Goal: Task Accomplishment & Management: Manage account settings

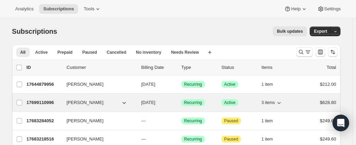
click at [40, 102] on p "17699110996" at bounding box center [44, 102] width 35 height 7
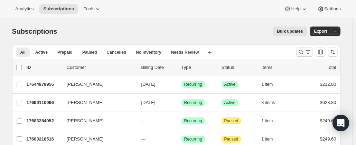
click at [300, 52] on icon "Search and filter results" at bounding box center [300, 52] width 7 height 7
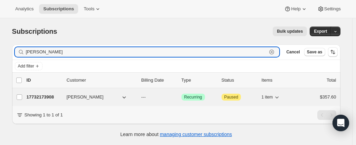
type input "[PERSON_NAME]"
click at [58, 97] on p "17732173908" at bounding box center [44, 97] width 35 height 7
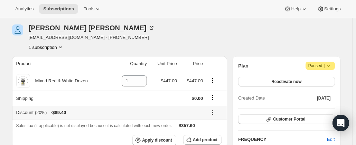
scroll to position [35, 0]
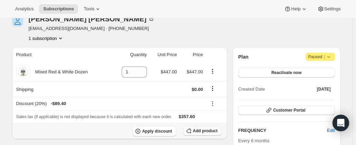
click at [206, 132] on span "Add product" at bounding box center [205, 132] width 25 height 6
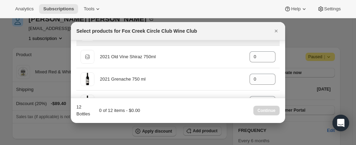
scroll to position [0, 0]
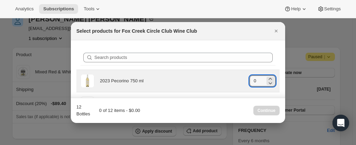
drag, startPoint x: 255, startPoint y: 81, endPoint x: 245, endPoint y: 83, distance: 10.5
click at [245, 83] on div "2023 Pecorino 750 ml gid://shopify/ProductVariant/41594933280852 0" at bounding box center [177, 81] width 195 height 14
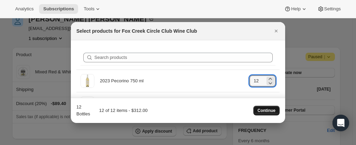
type input "12"
drag, startPoint x: 260, startPoint y: 112, endPoint x: 263, endPoint y: 111, distance: 3.5
click at [263, 111] on span "Continue" at bounding box center [266, 111] width 18 height 6
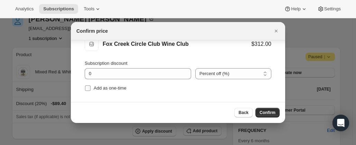
scroll to position [26, 0]
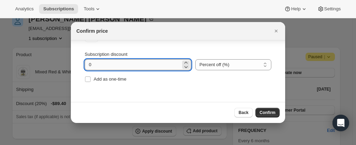
click at [105, 65] on input "0" at bounding box center [133, 64] width 96 height 11
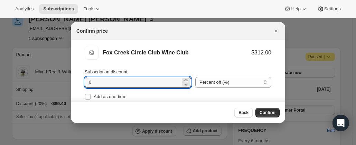
scroll to position [0, 0]
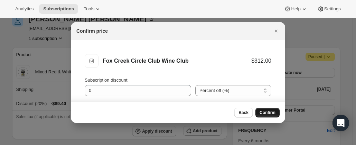
click at [267, 114] on span "Confirm" at bounding box center [267, 113] width 16 height 6
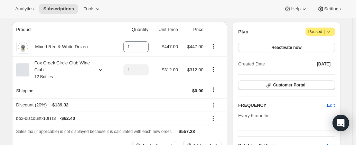
scroll to position [69, 0]
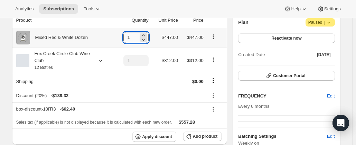
type input "0"
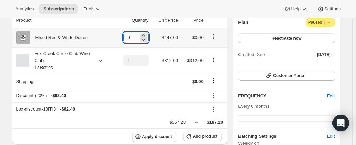
click at [128, 37] on div "0" at bounding box center [135, 37] width 25 height 11
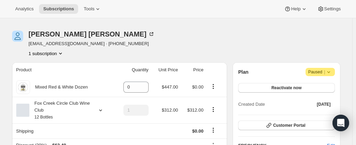
scroll to position [0, 0]
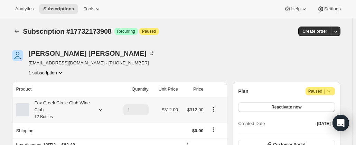
click at [213, 110] on icon "Product actions" at bounding box center [213, 109] width 7 height 7
click at [217, 41] on div "Subscription #17732173908. This page is ready Subscription #17732173908 Success…" at bounding box center [176, 31] width 328 height 26
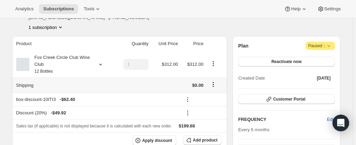
scroll to position [69, 0]
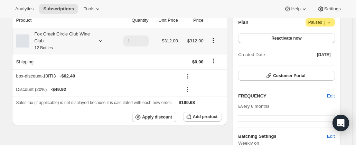
click at [104, 41] on icon at bounding box center [100, 41] width 7 height 7
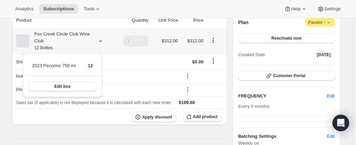
click at [101, 41] on icon at bounding box center [100, 41] width 7 height 7
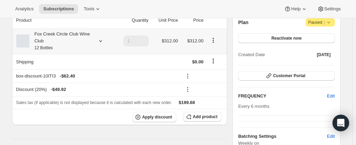
click at [100, 41] on icon at bounding box center [100, 41] width 7 height 7
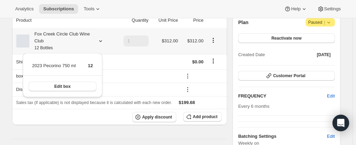
click at [102, 38] on icon at bounding box center [100, 41] width 7 height 7
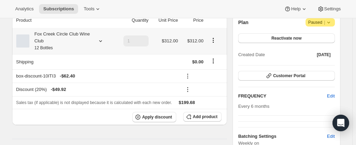
click at [102, 38] on icon at bounding box center [100, 41] width 7 height 7
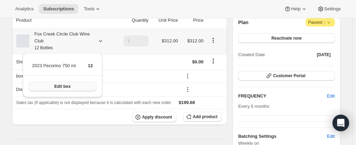
click at [66, 84] on span "Edit box" at bounding box center [62, 87] width 16 height 6
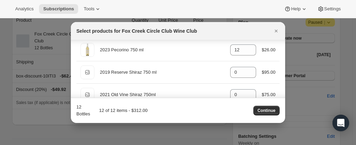
scroll to position [0, 0]
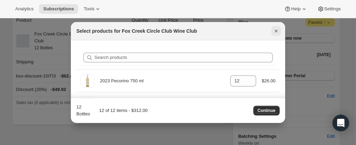
click at [276, 32] on icon "Close" at bounding box center [276, 31] width 7 height 7
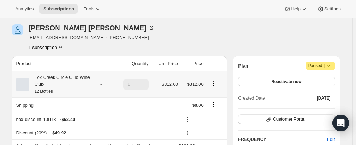
scroll to position [35, 0]
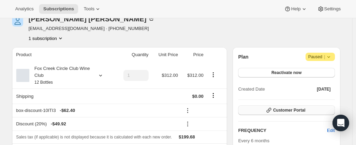
click at [268, 111] on icon "button" at bounding box center [268, 110] width 7 height 7
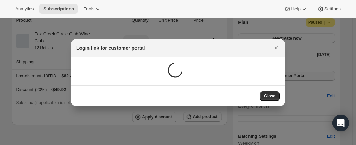
scroll to position [0, 0]
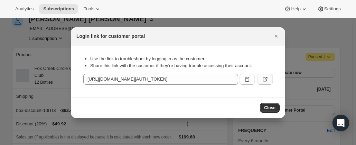
click at [266, 78] on icon ":rji:" at bounding box center [266, 78] width 3 height 3
click at [246, 78] on icon ":rji:" at bounding box center [247, 79] width 7 height 7
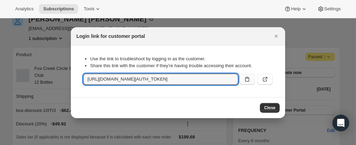
click at [233, 41] on div "Login link for customer portal" at bounding box center [178, 36] width 214 height 18
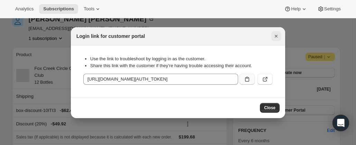
click at [273, 35] on icon "Close" at bounding box center [276, 36] width 7 height 7
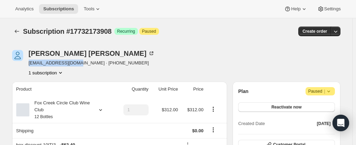
drag, startPoint x: 81, startPoint y: 65, endPoint x: 29, endPoint y: 67, distance: 51.5
click at [29, 67] on div "[PERSON_NAME] [EMAIL_ADDRESS][DOMAIN_NAME] · [PHONE_NUMBER] 1 subscription" at bounding box center [127, 63] width 230 height 26
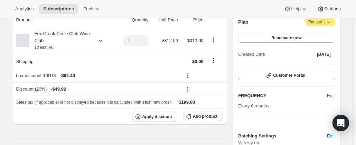
scroll to position [35, 0]
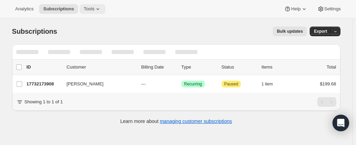
click at [89, 9] on span "Tools" at bounding box center [89, 9] width 11 height 6
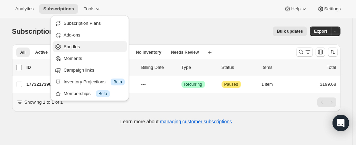
click at [73, 49] on span "Bundles" at bounding box center [72, 46] width 16 height 5
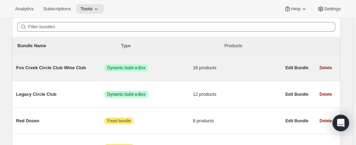
scroll to position [104, 0]
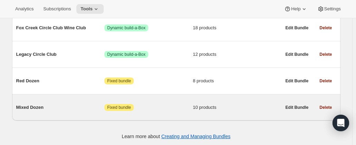
click at [31, 109] on span "Mixed Dozen" at bounding box center [60, 107] width 88 height 7
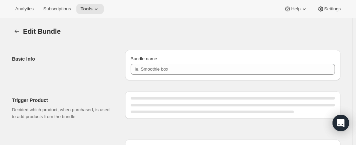
type input "Mixed Dozen"
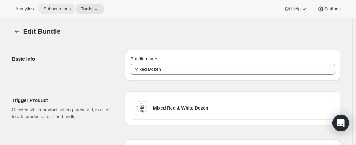
click at [58, 11] on span "Subscriptions" at bounding box center [57, 9] width 28 height 6
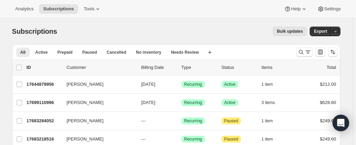
click at [286, 31] on span "Bulk updates" at bounding box center [290, 32] width 26 height 6
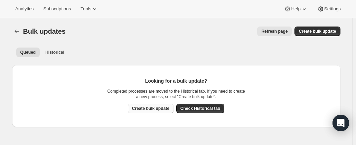
click at [145, 109] on span "Create bulk update" at bounding box center [150, 109] width 37 height 6
select select "10"
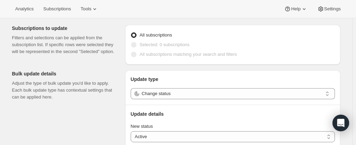
scroll to position [35, 0]
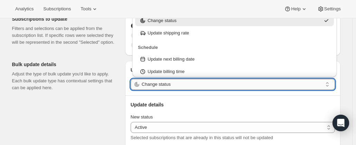
click at [165, 85] on input "Change status" at bounding box center [232, 84] width 181 height 11
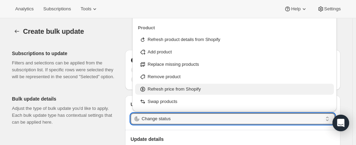
scroll to position [69, 0]
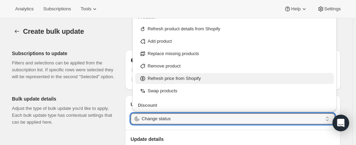
click at [179, 78] on p "Refresh price from Shopify" at bounding box center [174, 78] width 53 height 7
type input "Refresh price from Shopify"
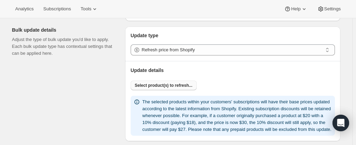
click at [153, 85] on span "Select product(s) to refresh..." at bounding box center [164, 86] width 58 height 6
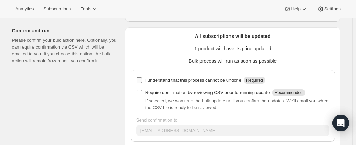
scroll to position [311, 0]
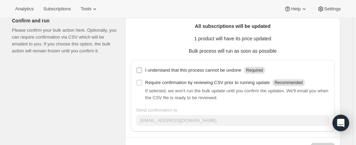
click at [141, 73] on input "I understand that this process cannot be undone Required" at bounding box center [139, 71] width 6 height 6
checkbox input "true"
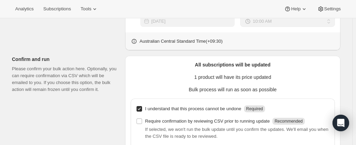
scroll to position [341, 0]
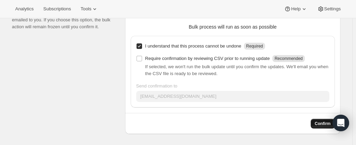
click at [322, 124] on span "Confirm" at bounding box center [323, 124] width 16 height 6
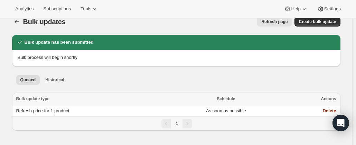
scroll to position [18, 0]
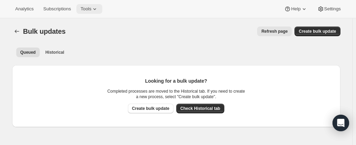
click at [86, 8] on span "Tools" at bounding box center [85, 9] width 11 height 6
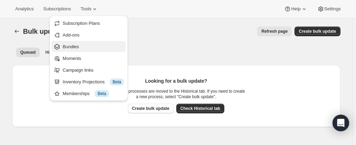
click at [66, 47] on span "Bundles" at bounding box center [71, 46] width 16 height 5
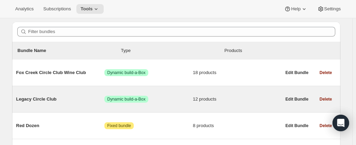
scroll to position [69, 0]
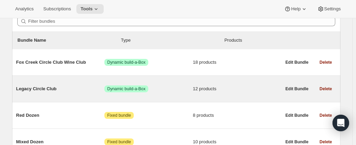
click at [35, 89] on span "Legacy Circle Club" at bounding box center [60, 89] width 88 height 7
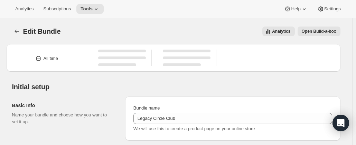
type input "Legacy Circle Club"
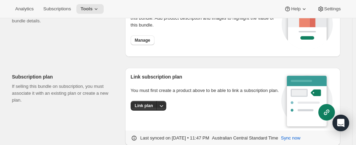
scroll to position [880, 0]
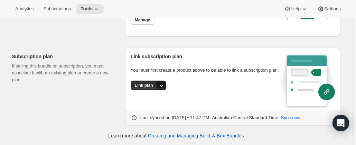
click at [164, 85] on icon "More actions" at bounding box center [161, 85] width 7 height 7
click at [190, 95] on div "Link subscription plan You must first create a product above to be able to link…" at bounding box center [206, 81] width 151 height 57
click at [88, 6] on span "Tools" at bounding box center [86, 9] width 12 height 6
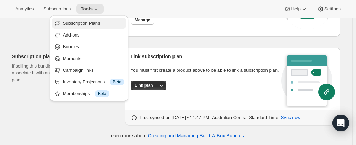
click at [76, 23] on span "Subscription Plans" at bounding box center [81, 23] width 37 height 5
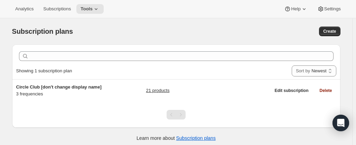
drag, startPoint x: 222, startPoint y: 26, endPoint x: 218, endPoint y: 25, distance: 4.5
click at [222, 26] on div "Subscription plans. This page is ready Subscription plans Create" at bounding box center [176, 31] width 328 height 26
click at [200, 11] on div "Analytics Subscriptions Tools Help Settings" at bounding box center [178, 9] width 356 height 18
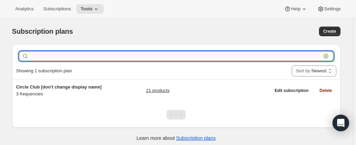
click at [89, 57] on input "text" at bounding box center [175, 56] width 291 height 10
click at [331, 29] on button "Create" at bounding box center [329, 32] width 21 height 10
select select "WEEK"
select select "MONTH"
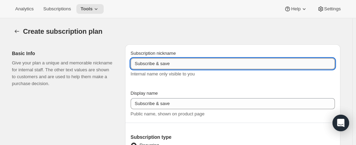
click at [184, 65] on input "Subscribe & save" at bounding box center [233, 63] width 204 height 11
drag, startPoint x: 189, startPoint y: 63, endPoint x: 116, endPoint y: 58, distance: 73.4
click at [116, 58] on div "Basic Info Give your plan a unique and memorable nickname for internal staff. T…" at bounding box center [174, 117] width 334 height 157
type input "L"
type input "l"
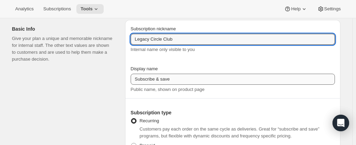
scroll to position [35, 0]
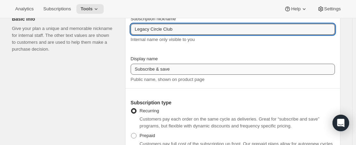
type input "Legacy Circle Club"
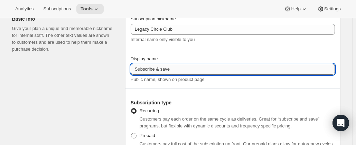
click at [176, 70] on input "Subscribe & save" at bounding box center [233, 69] width 204 height 11
drag, startPoint x: 176, startPoint y: 70, endPoint x: 127, endPoint y: 67, distance: 48.8
click at [127, 67] on div "Subscription nickname Legacy Circle Club Internal name only visible to you Disp…" at bounding box center [232, 86] width 215 height 152
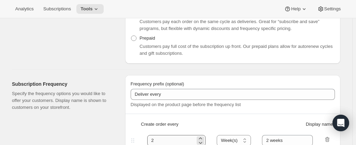
scroll to position [138, 0]
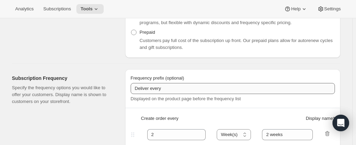
type input "Join the Legacy Club"
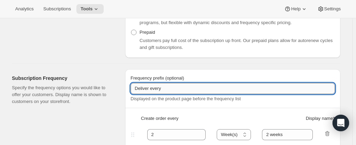
click at [185, 88] on input "Deliver every" at bounding box center [233, 88] width 204 height 11
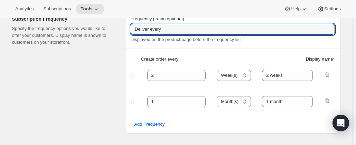
scroll to position [207, 0]
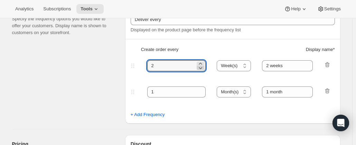
click at [201, 66] on icon at bounding box center [200, 68] width 7 height 7
type input "1"
click at [231, 68] on select "Day(s) Week(s) Month(s) Year(s)" at bounding box center [234, 65] width 34 height 11
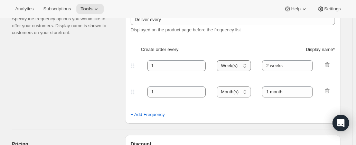
select select "YEAR"
click at [219, 60] on select "Day(s) Week(s) Month(s) Year(s)" at bounding box center [234, 65] width 34 height 11
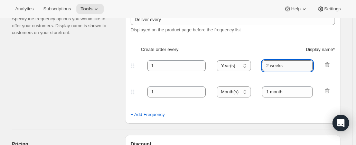
click at [289, 67] on input "2 weeks" at bounding box center [287, 65] width 51 height 11
drag, startPoint x: 292, startPoint y: 65, endPoint x: 247, endPoint y: 70, distance: 44.4
click at [247, 70] on div "1 Day(s) Week(s) Month(s) Year(s) Year(s) 2 weeks" at bounding box center [229, 65] width 201 height 11
type input "1 year"
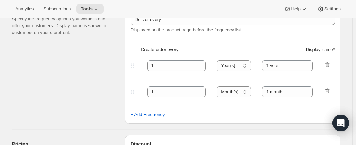
click at [328, 92] on icon "button" at bounding box center [327, 92] width 1 height 2
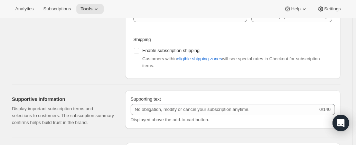
scroll to position [311, 0]
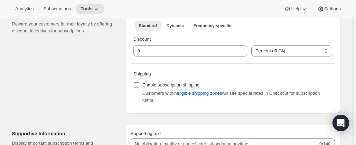
click at [139, 84] on input "Enable subscription shipping" at bounding box center [137, 86] width 6 height 6
checkbox input "true"
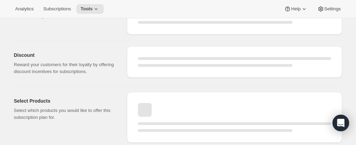
scroll to position [345, 0]
select select "WEEK"
select select "MONTH"
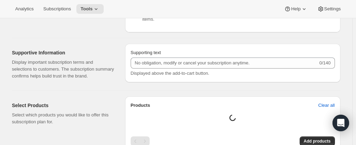
type input "Legacy Circle Club"
type input "Join the Legacy Club"
type input "1"
select select "YEAR"
type input "1 year"
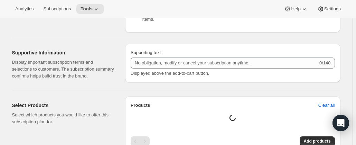
checkbox input "true"
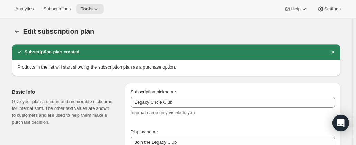
drag, startPoint x: 327, startPoint y: 21, endPoint x: 320, endPoint y: 22, distance: 7.8
click at [327, 21] on div "Edit subscription plan. This page is ready Edit subscription plan" at bounding box center [176, 31] width 328 height 26
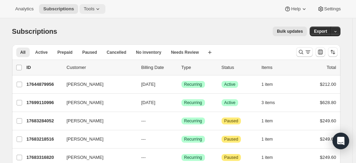
click at [86, 7] on span "Tools" at bounding box center [89, 9] width 11 height 6
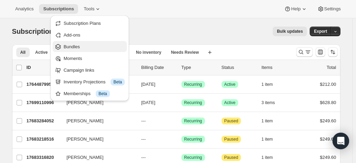
click at [77, 44] on span "Bundles" at bounding box center [94, 47] width 61 height 7
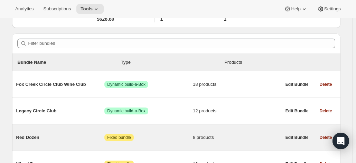
scroll to position [69, 0]
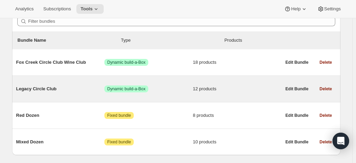
click at [34, 90] on span "Legacy Circle Club" at bounding box center [60, 89] width 88 height 7
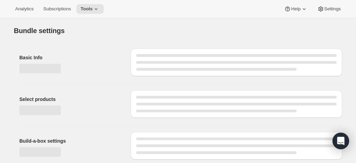
type input "Legacy Circle Club"
